Goal: Task Accomplishment & Management: Manage account settings

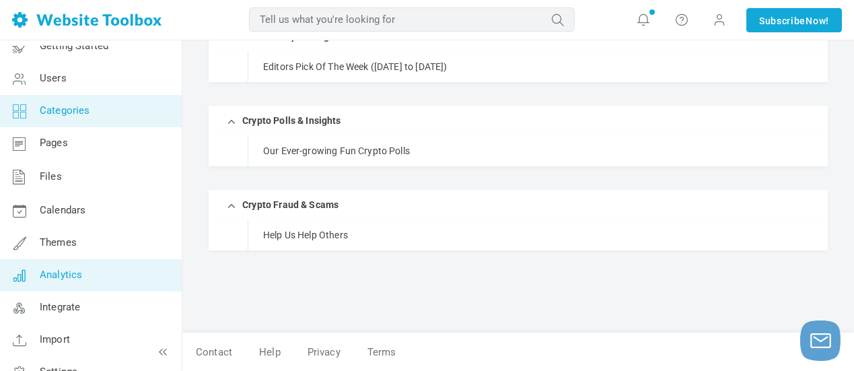
scroll to position [84, 0]
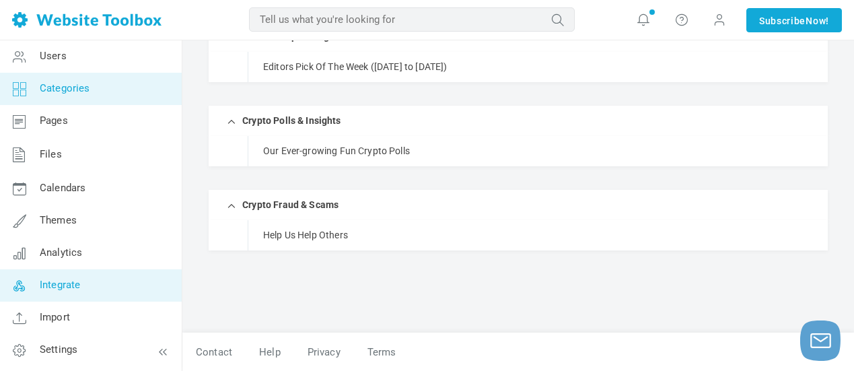
click at [69, 285] on span "Integrate" at bounding box center [60, 285] width 40 height 12
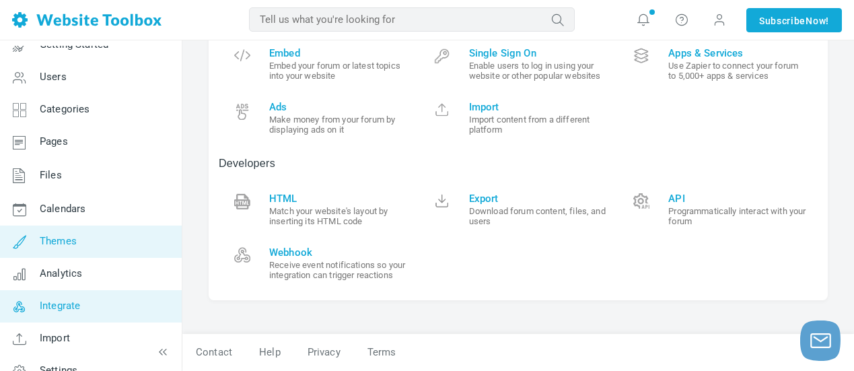
scroll to position [84, 0]
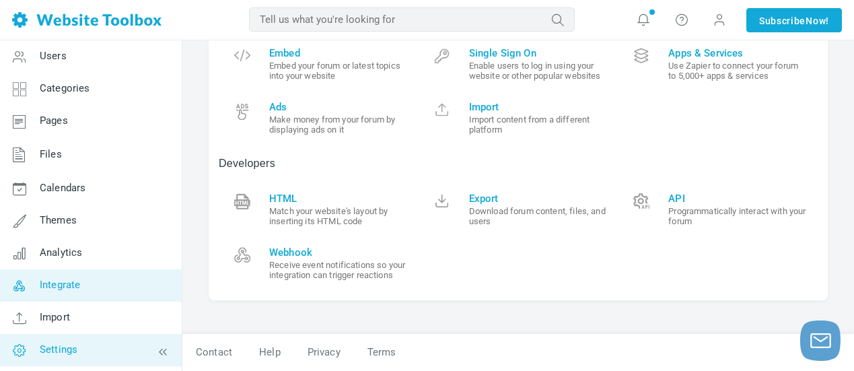
click at [86, 344] on link "Settings" at bounding box center [90, 350] width 182 height 32
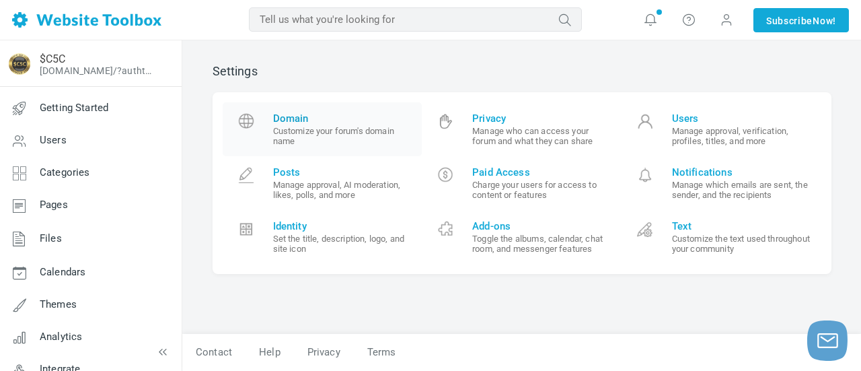
click at [311, 131] on small "Customize your forum's domain name" at bounding box center [342, 136] width 139 height 20
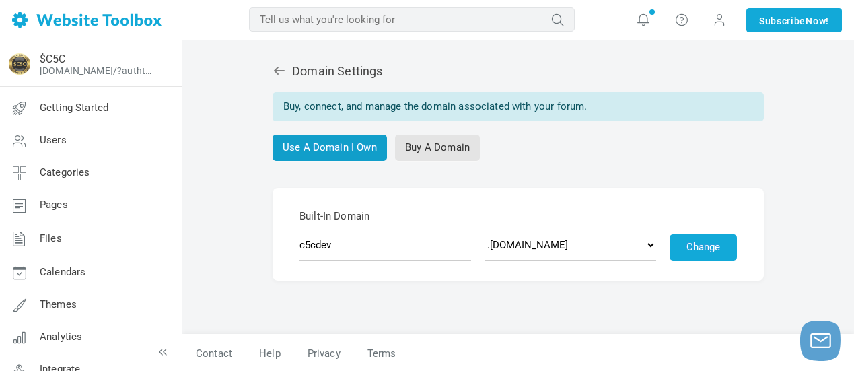
click at [319, 143] on link "Use A Domain I Own" at bounding box center [329, 148] width 114 height 26
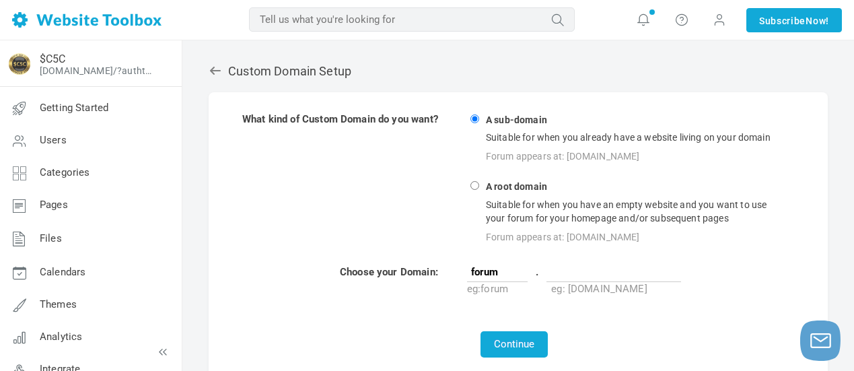
click at [521, 188] on strong "A root domain" at bounding box center [516, 187] width 65 height 13
click at [479, 188] on input "A root domain Suitable for when you have an empty website and you want to use y…" at bounding box center [474, 185] width 9 height 9
radio input "true"
type input "www"
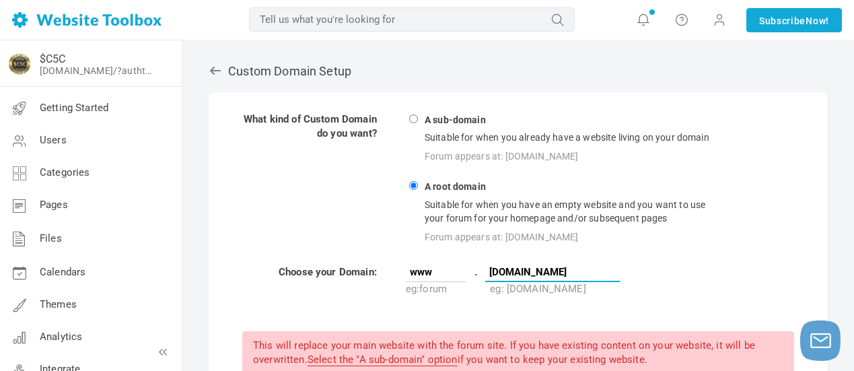
type input "[DOMAIN_NAME]"
drag, startPoint x: 443, startPoint y: 276, endPoint x: 374, endPoint y: 279, distance: 68.7
click at [374, 279] on tr "Choose your Domain: www . crypto500club.com eg: forum eg: mysite.com" at bounding box center [518, 280] width 553 height 32
radio input "true"
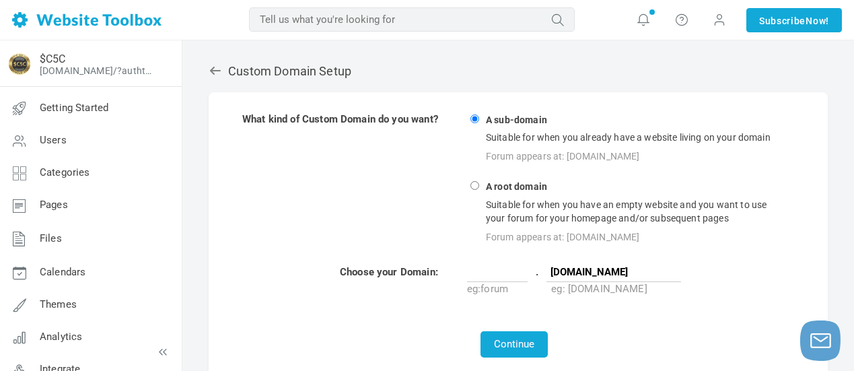
click at [449, 314] on td at bounding box center [515, 314] width 546 height 30
drag, startPoint x: 642, startPoint y: 274, endPoint x: 552, endPoint y: 277, distance: 90.2
click at [552, 277] on input "[DOMAIN_NAME]" at bounding box center [613, 272] width 135 height 20
click at [476, 185] on input "A root domain Suitable for when you have an empty website and you want to use y…" at bounding box center [474, 185] width 9 height 9
radio input "true"
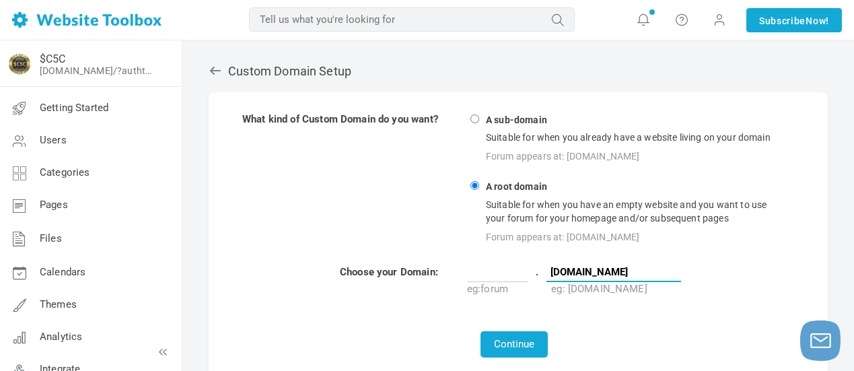
type input "www"
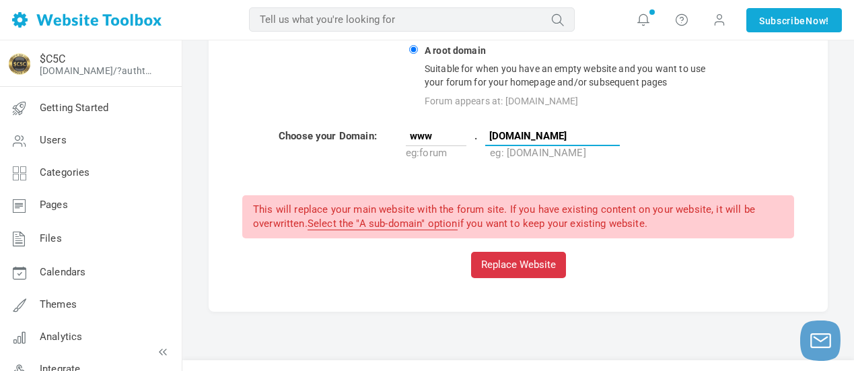
scroll to position [163, 0]
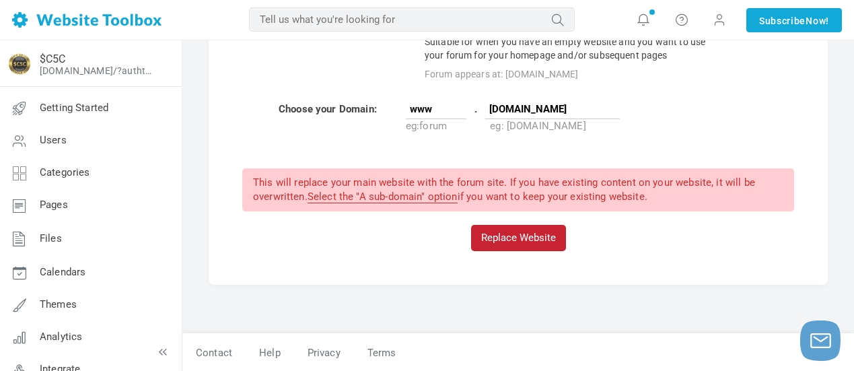
click at [533, 238] on button "Replace Website" at bounding box center [518, 238] width 95 height 26
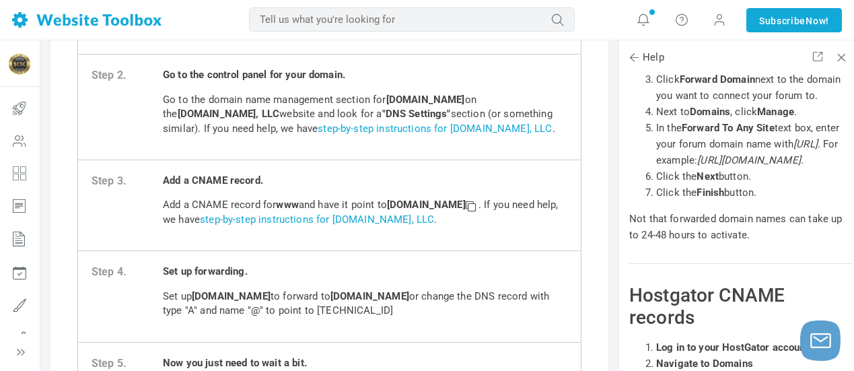
scroll to position [202, 0]
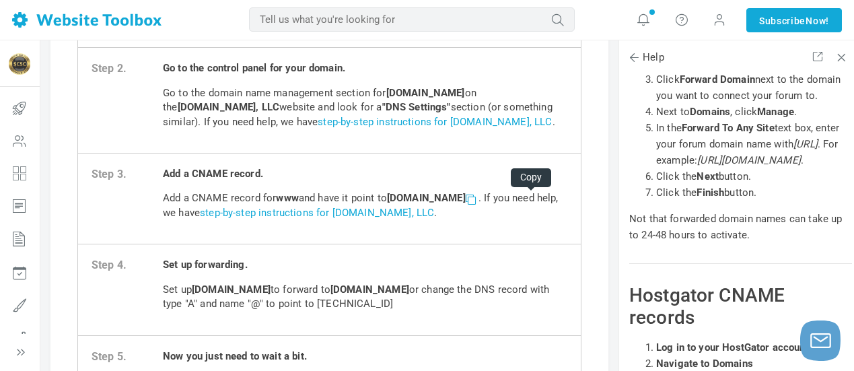
click at [475, 201] on span at bounding box center [470, 198] width 9 height 9
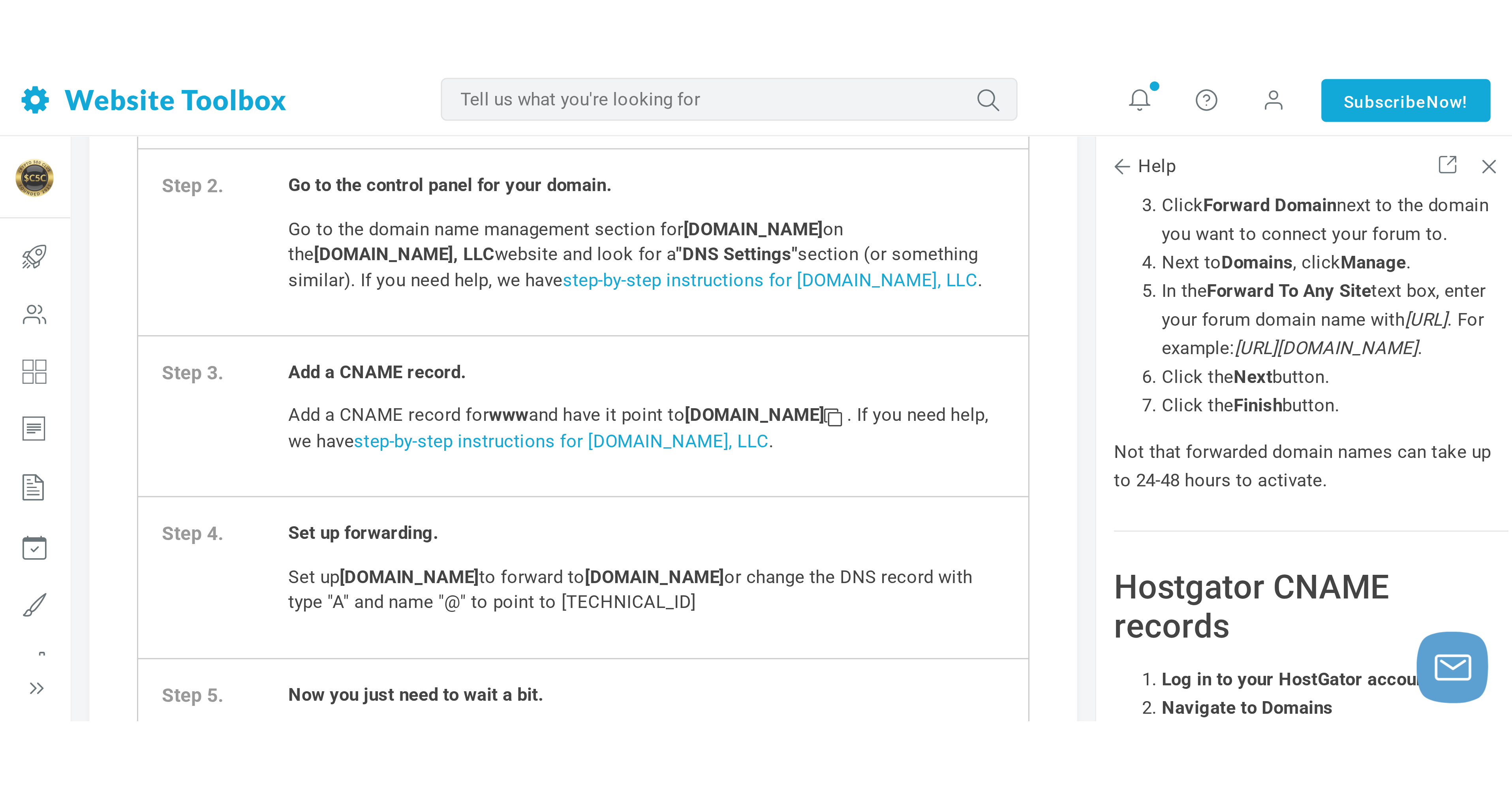
scroll to position [8618, 0]
